Goal: Transaction & Acquisition: Download file/media

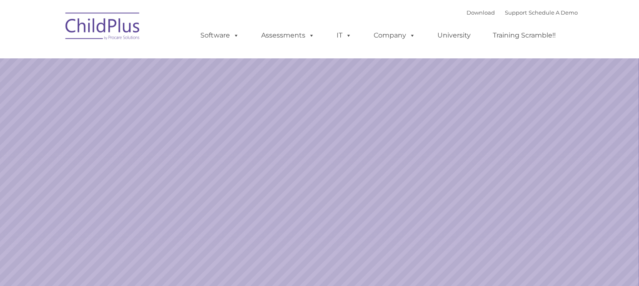
select select "MEDIUM"
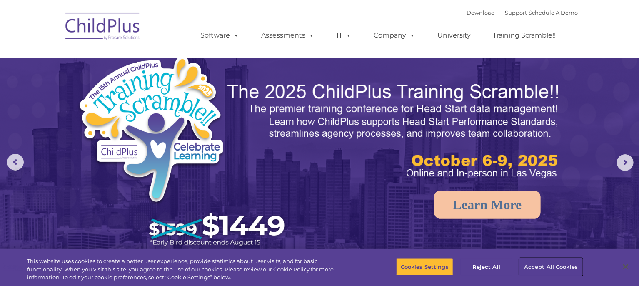
click at [569, 267] on button "Accept All Cookies" at bounding box center [550, 266] width 63 height 17
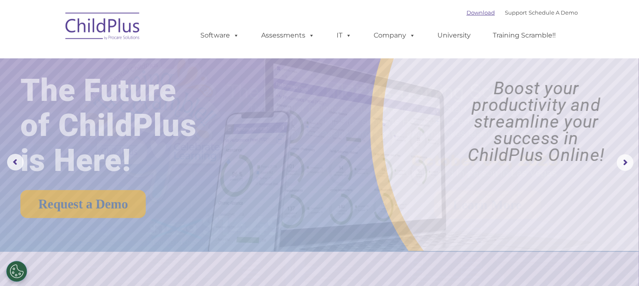
click at [467, 11] on link "Download" at bounding box center [481, 12] width 28 height 7
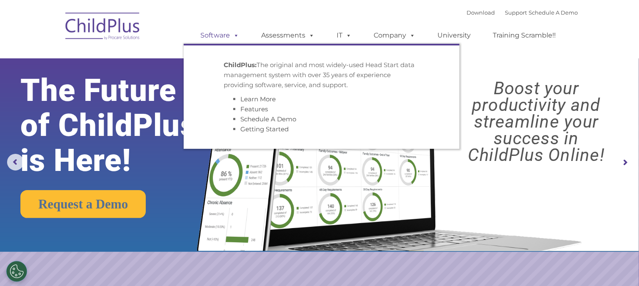
click at [237, 37] on span at bounding box center [234, 35] width 9 height 8
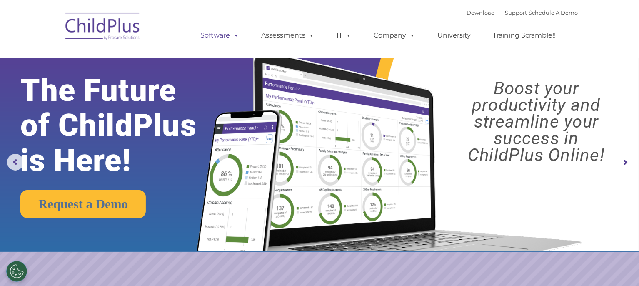
click at [237, 37] on span at bounding box center [234, 35] width 9 height 8
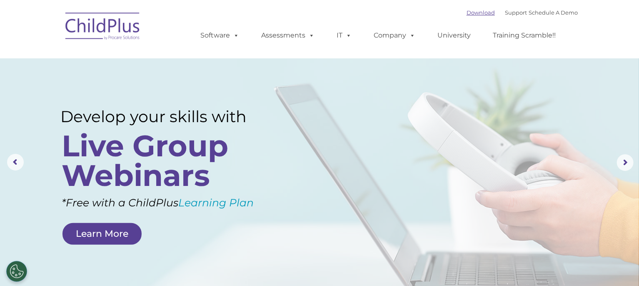
click at [467, 12] on link "Download" at bounding box center [481, 12] width 28 height 7
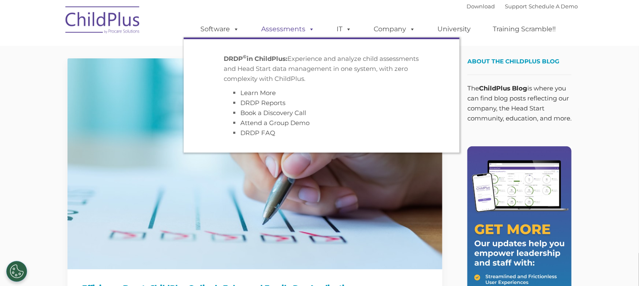
click at [296, 27] on link "Assessments" at bounding box center [288, 29] width 70 height 17
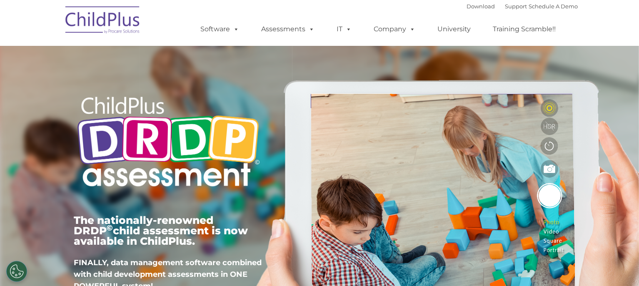
type input ""
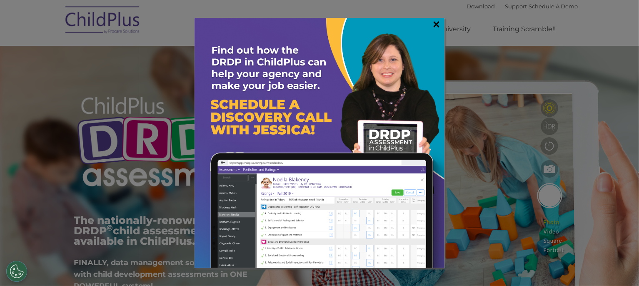
click at [435, 26] on link "×" at bounding box center [437, 24] width 10 height 8
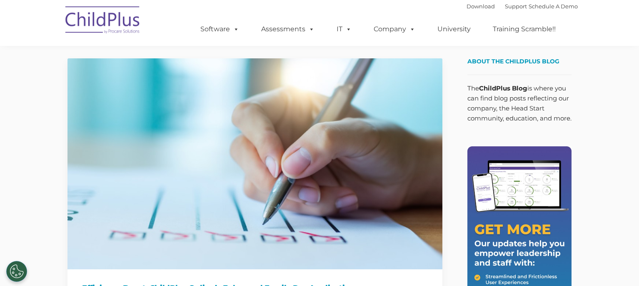
scroll to position [204, 0]
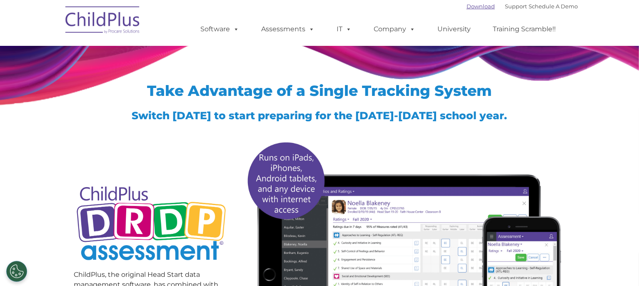
click at [470, 6] on link "Download" at bounding box center [481, 6] width 28 height 7
